Goal: Information Seeking & Learning: Learn about a topic

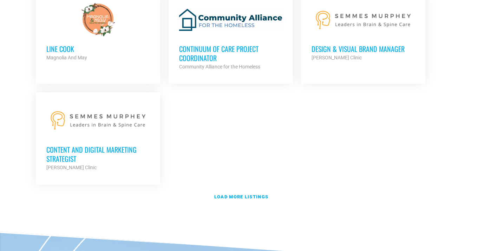
scroll to position [1545, 0]
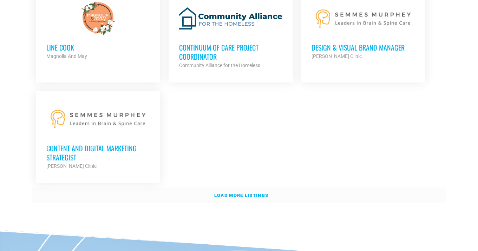
click at [238, 187] on link "Load more listings" at bounding box center [239, 195] width 414 height 16
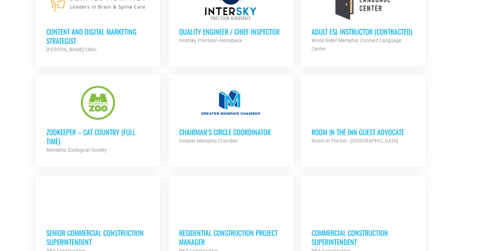
scroll to position [1662, 0]
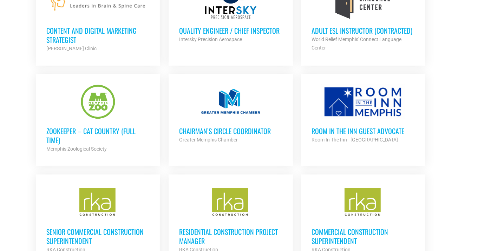
click at [119, 126] on h3 "Zookeeper – Cat Country (Full Time)" at bounding box center [97, 135] width 103 height 18
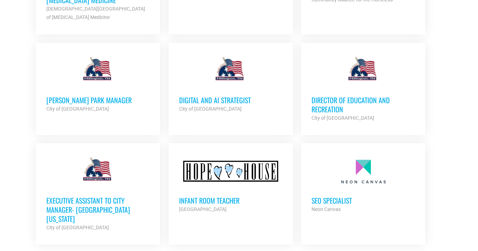
scroll to position [2124, 0]
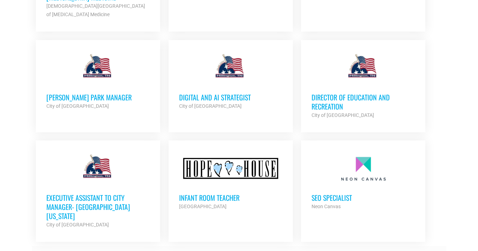
click at [249, 246] on link "Load more listings" at bounding box center [239, 254] width 414 height 16
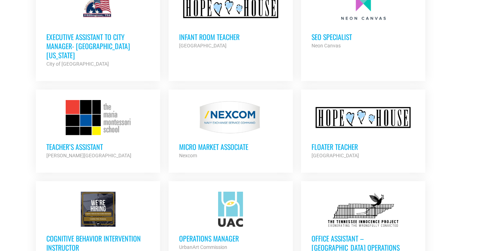
scroll to position [2285, 0]
click at [354, 233] on h3 "Office Assistant – [GEOGRAPHIC_DATA] Operations Support" at bounding box center [362, 246] width 103 height 27
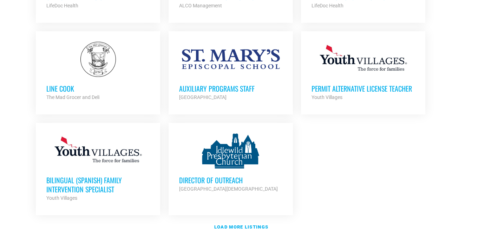
scroll to position [2828, 0]
click at [235, 224] on strong "Load more listings" at bounding box center [241, 226] width 54 height 5
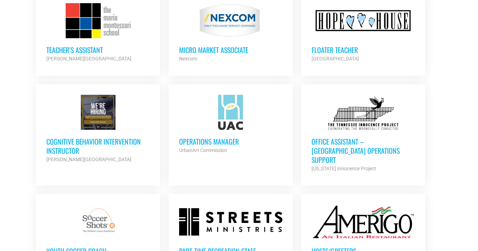
scroll to position [2379, 0]
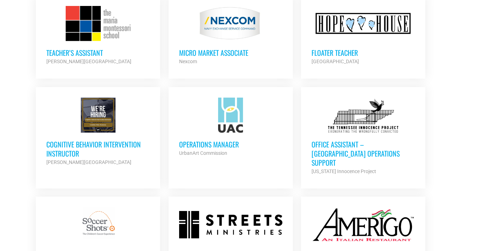
click at [345, 140] on h3 "Office Assistant – [GEOGRAPHIC_DATA] Operations Support" at bounding box center [362, 153] width 103 height 27
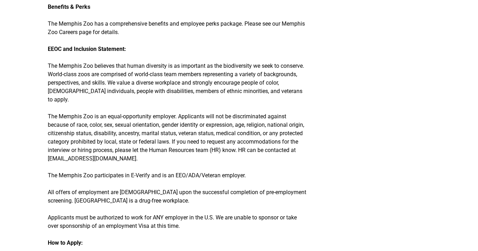
scroll to position [1078, 0]
